Goal: Task Accomplishment & Management: Manage account settings

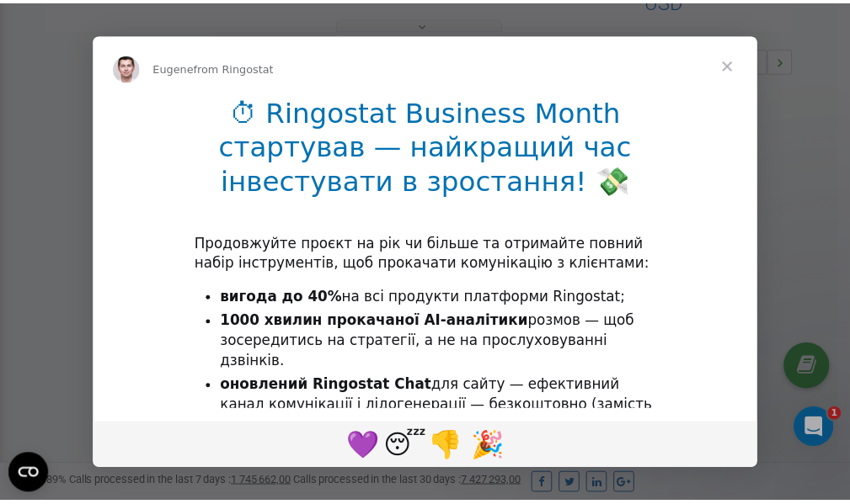
scroll to position [504, 0]
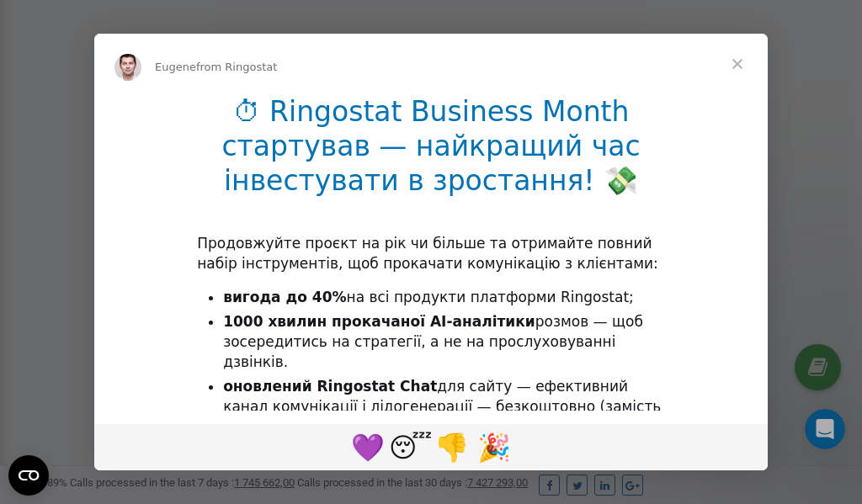
click at [738, 65] on span "Close" at bounding box center [737, 64] width 61 height 61
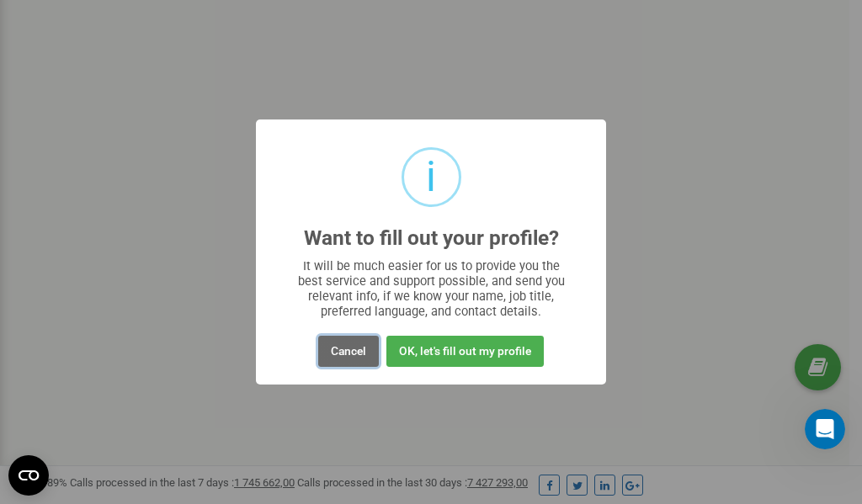
click at [340, 355] on button "Cancel" at bounding box center [348, 351] width 61 height 31
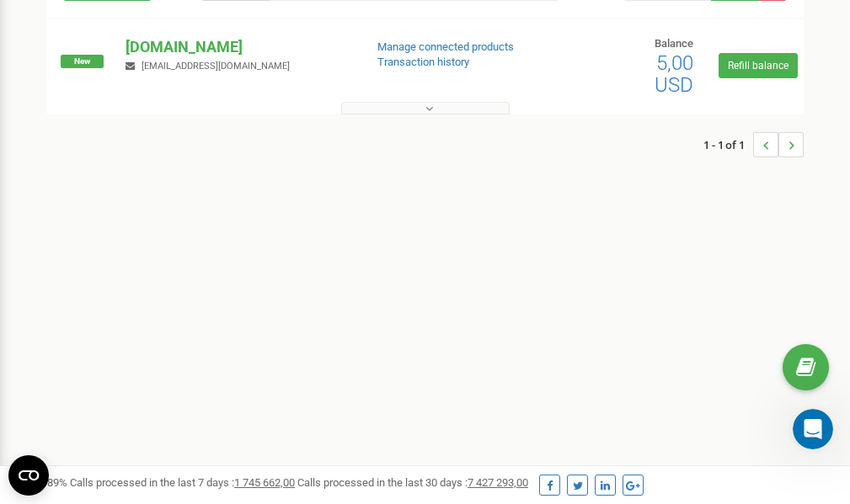
scroll to position [0, 0]
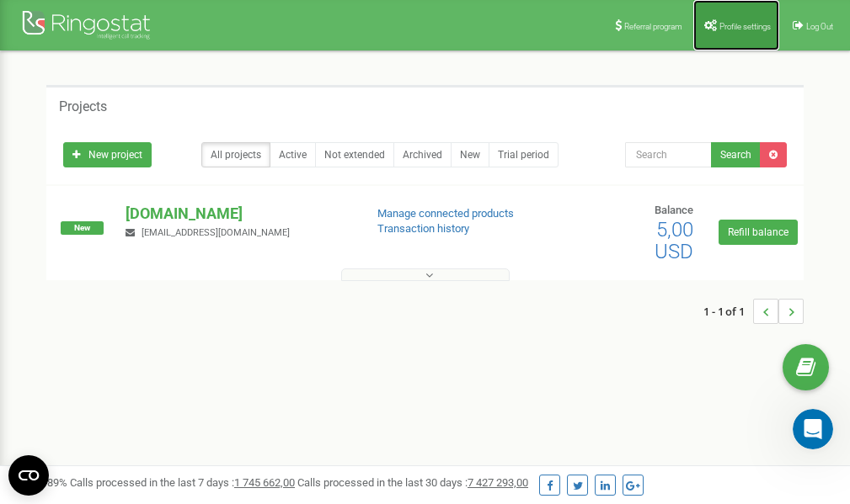
click at [743, 23] on span "Profile settings" at bounding box center [744, 26] width 51 height 9
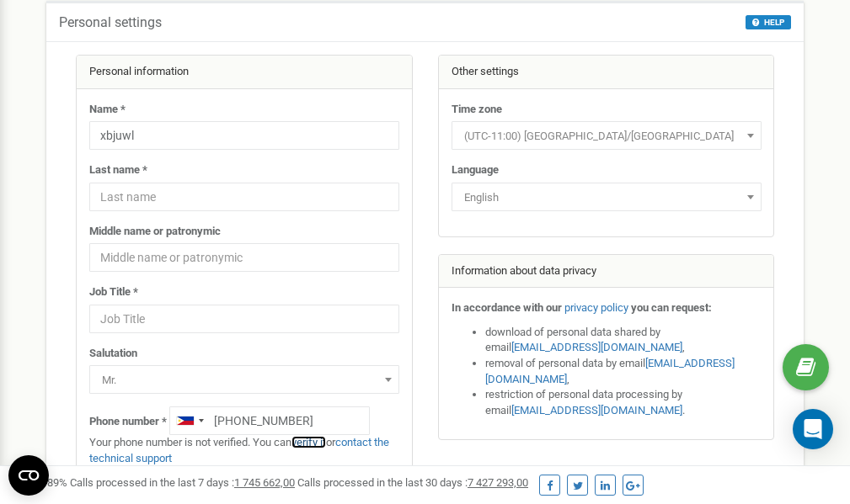
click at [315, 442] on link "verify it" at bounding box center [308, 442] width 35 height 13
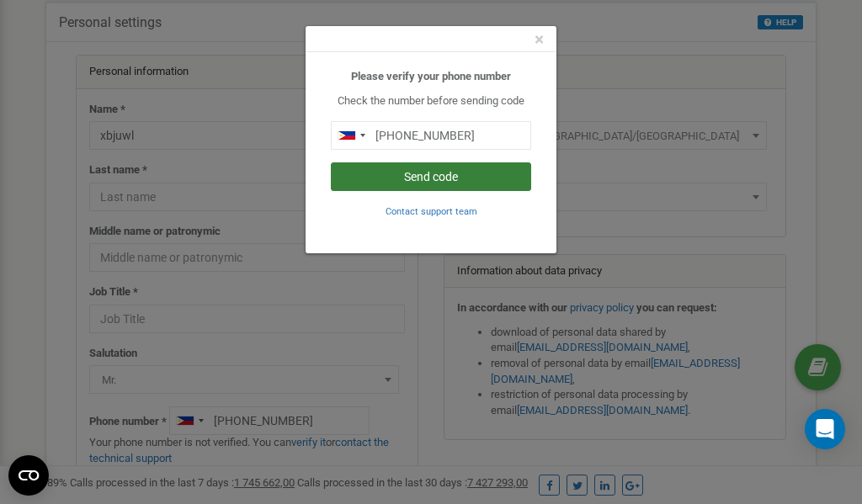
click at [444, 180] on button "Send code" at bounding box center [431, 177] width 200 height 29
